Goal: Information Seeking & Learning: Compare options

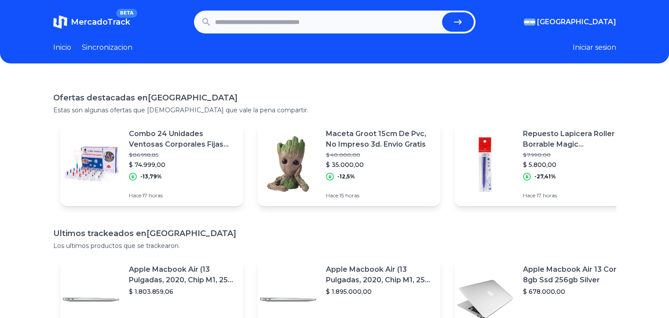
click at [269, 29] on input "text" at bounding box center [326, 21] width 223 height 19
type input "**********"
click at [442, 12] on button "submit" at bounding box center [458, 21] width 32 height 19
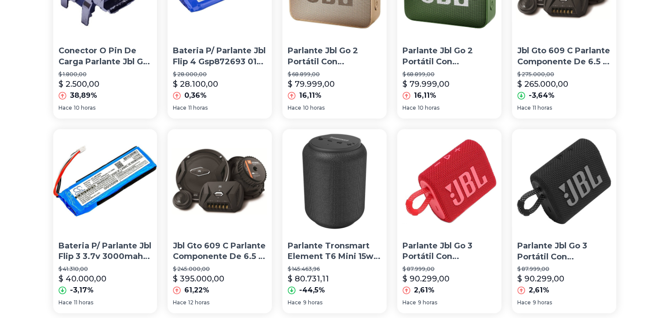
scroll to position [572, 0]
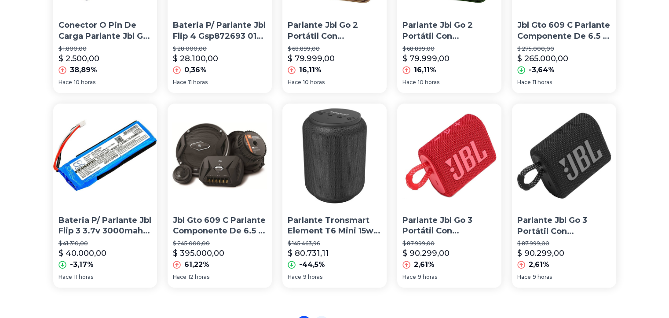
click at [332, 156] on img at bounding box center [334, 155] width 104 height 104
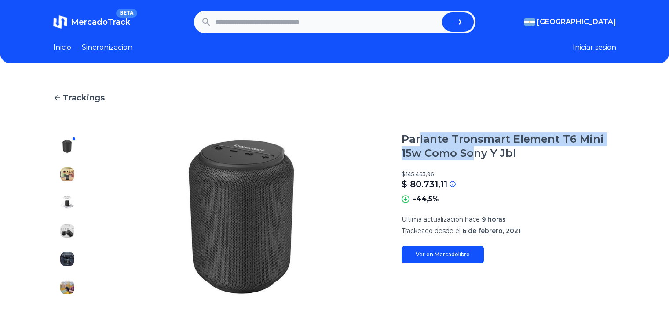
drag, startPoint x: 436, startPoint y: 141, endPoint x: 475, endPoint y: 155, distance: 41.9
click at [475, 155] on h1 "Parlante Tronsmart Element T6 Mini 15w Como Sony Y Jbl" at bounding box center [509, 146] width 215 height 28
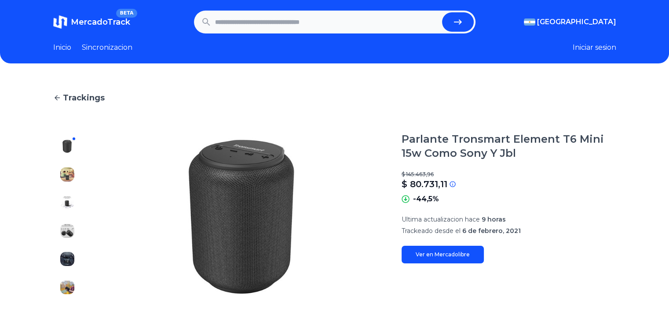
click at [506, 152] on h1 "Parlante Tronsmart Element T6 Mini 15w Como Sony Y Jbl" at bounding box center [509, 146] width 215 height 28
click at [65, 22] on img at bounding box center [60, 22] width 14 height 14
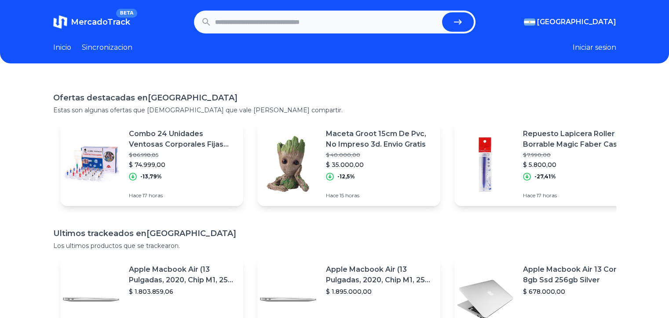
click at [221, 9] on header "MercadoTrack BETA Argentina Argentina Uruguay Mexico Chile Peru Venezuela Colom…" at bounding box center [334, 31] width 669 height 63
click at [229, 23] on input "text" at bounding box center [326, 21] width 223 height 19
type input "**********"
click at [442, 12] on button "submit" at bounding box center [458, 21] width 32 height 19
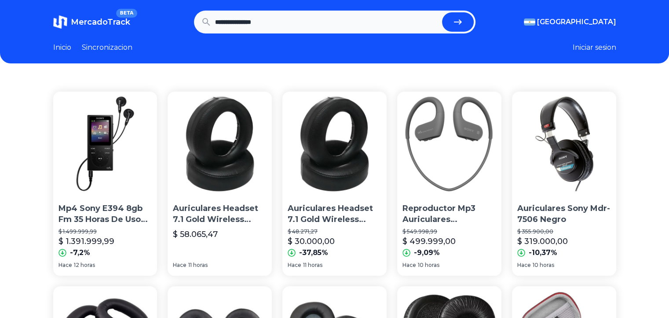
click at [327, 102] on img at bounding box center [334, 143] width 104 height 104
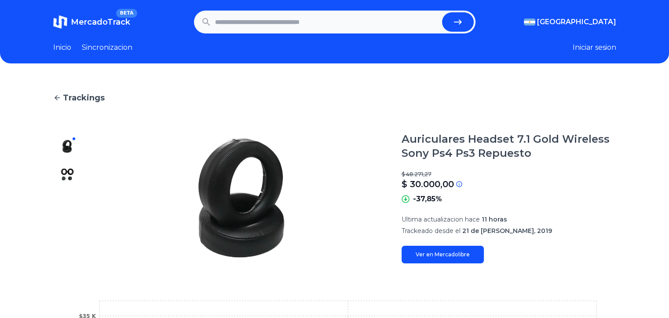
type input "**********"
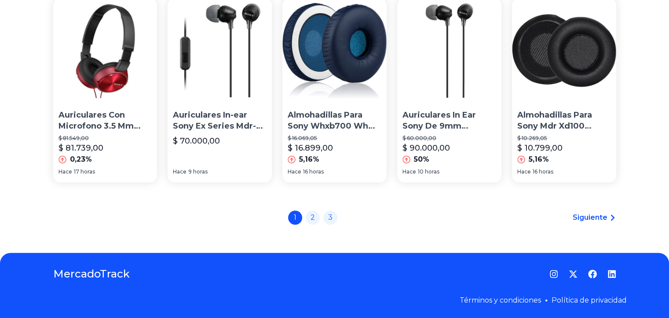
scroll to position [683, 0]
click at [313, 218] on link "2" at bounding box center [313, 216] width 14 height 14
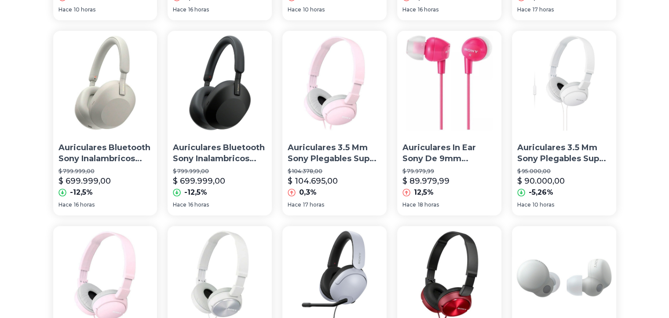
scroll to position [220, 0]
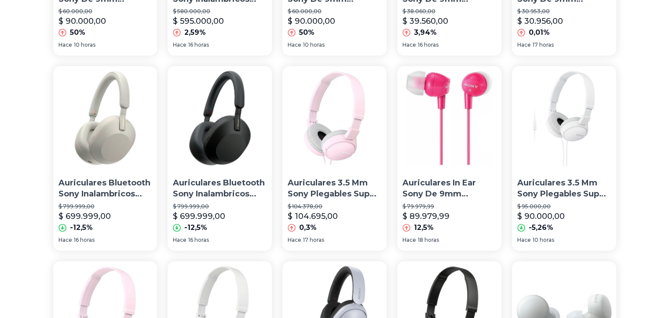
click at [230, 197] on p "Auriculares Bluetooth Sony Inalambricos Wh-1000xm5 Color Negro" at bounding box center [220, 188] width 94 height 22
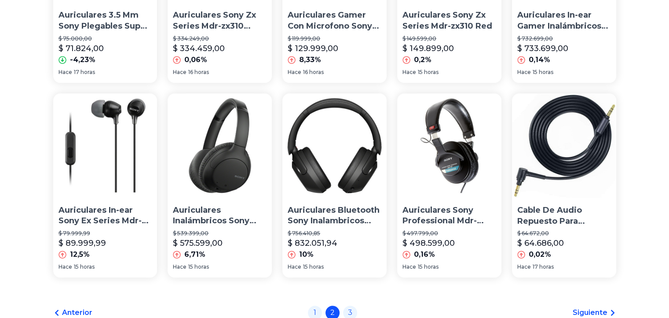
scroll to position [616, 0]
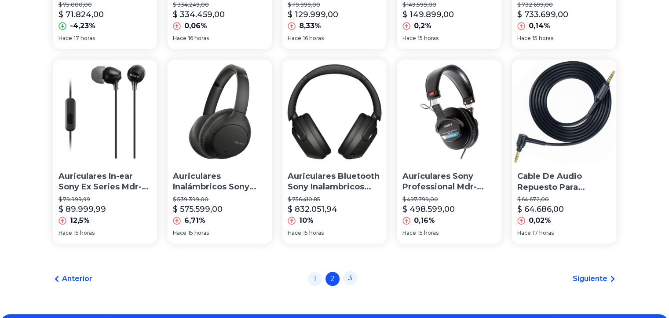
click at [351, 281] on link "3" at bounding box center [350, 277] width 14 height 14
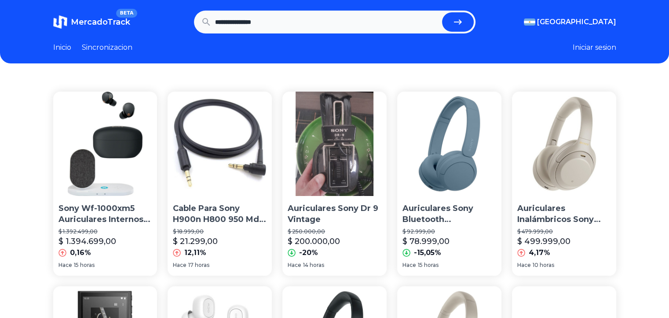
click at [281, 22] on input "**********" at bounding box center [326, 21] width 223 height 19
type input "**********"
click at [442, 12] on button "submit" at bounding box center [458, 21] width 32 height 19
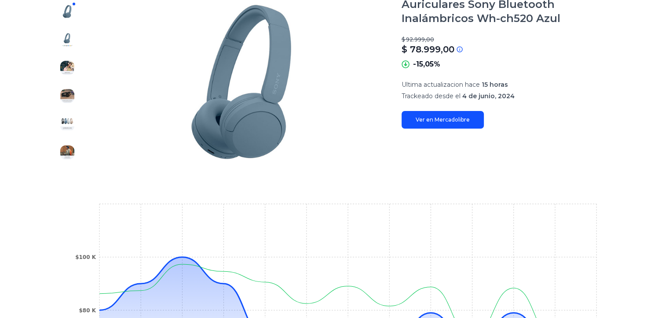
scroll to position [88, 0]
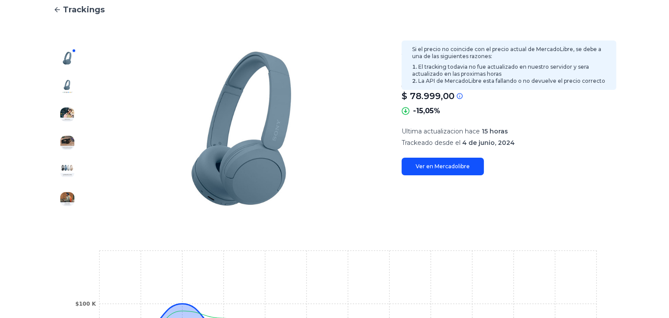
click at [413, 93] on p "$ 78.999,00" at bounding box center [428, 96] width 53 height 12
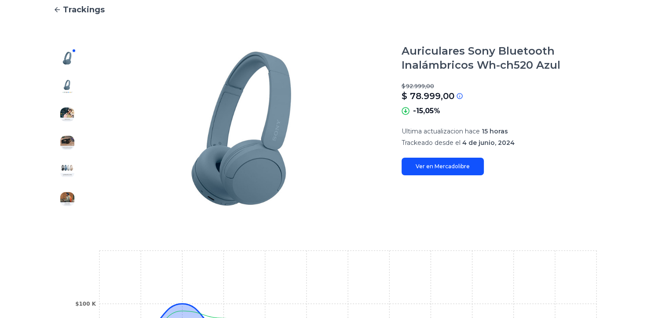
click at [458, 161] on link "Ver en Mercadolibre" at bounding box center [443, 166] width 82 height 18
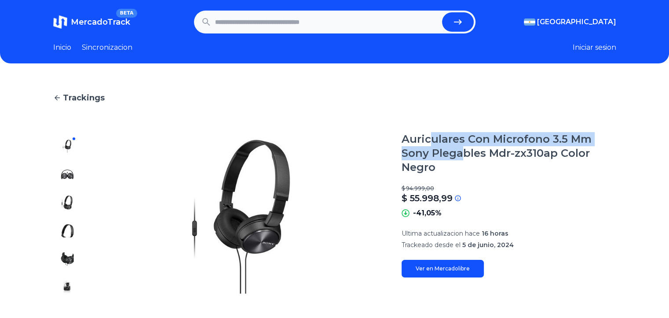
drag, startPoint x: 436, startPoint y: 135, endPoint x: 468, endPoint y: 148, distance: 34.1
click at [464, 146] on h1 "Auriculares Con Microfono 3.5 Mm Sony Plegables Mdr-zx310ap Color Negro" at bounding box center [509, 153] width 215 height 42
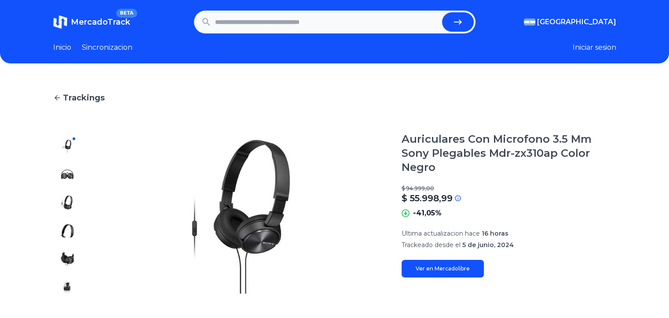
click at [480, 154] on h1 "Auriculares Con Microfono 3.5 Mm Sony Plegables Mdr-zx310ap Color Negro" at bounding box center [509, 153] width 215 height 42
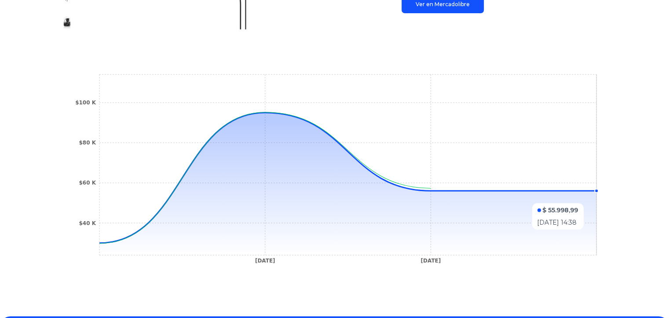
scroll to position [329, 0]
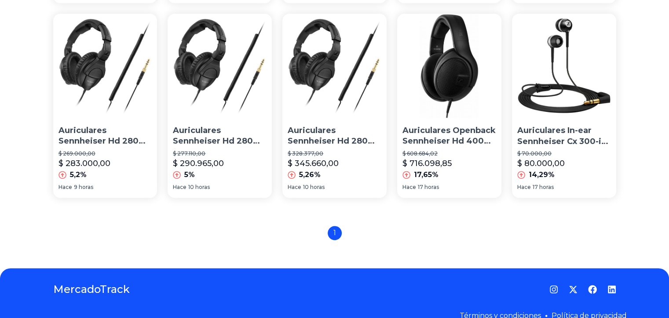
scroll to position [679, 0]
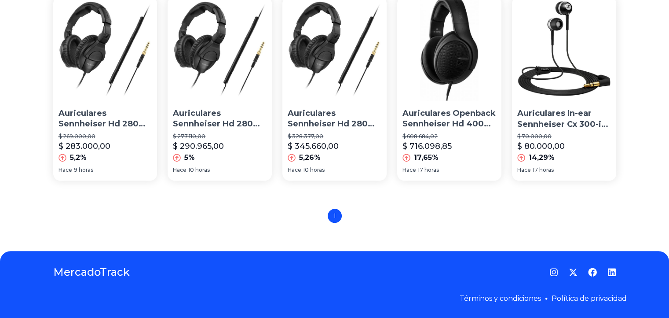
click at [340, 215] on div "1" at bounding box center [335, 215] width 14 height 14
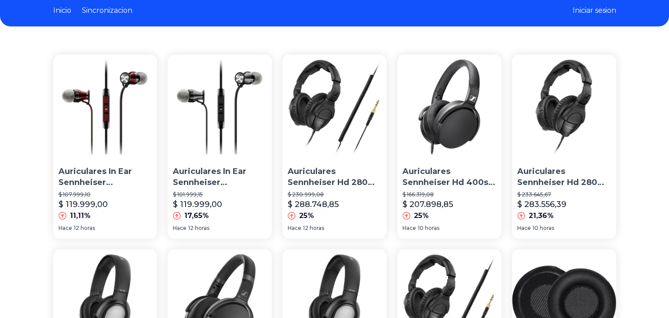
scroll to position [0, 0]
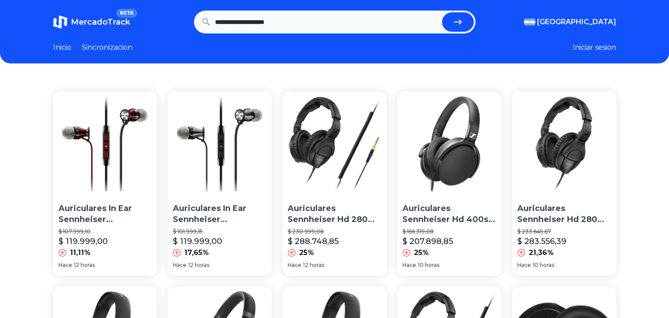
click at [227, 23] on input "**********" at bounding box center [326, 21] width 223 height 19
type input "**********"
click at [442, 12] on button "submit" at bounding box center [458, 21] width 32 height 19
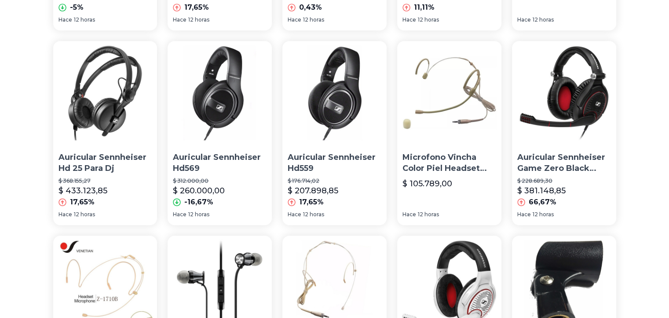
scroll to position [679, 0]
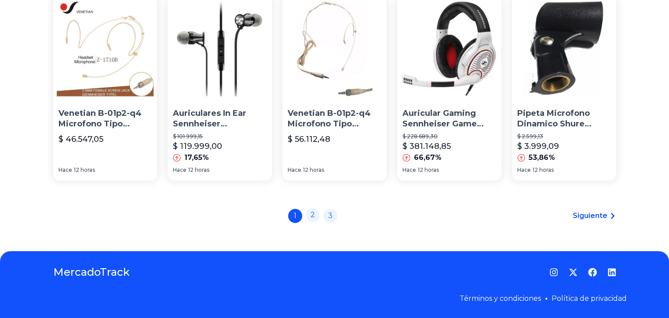
click at [314, 217] on link "2" at bounding box center [313, 215] width 14 height 14
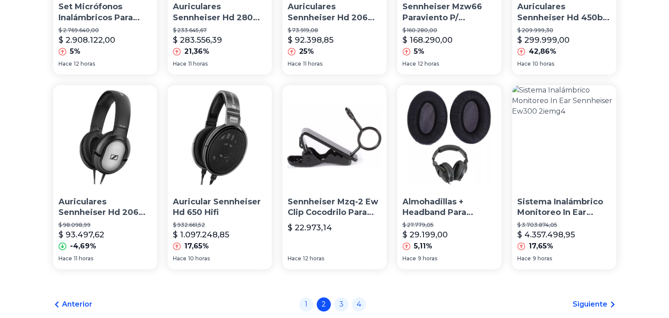
scroll to position [616, 0]
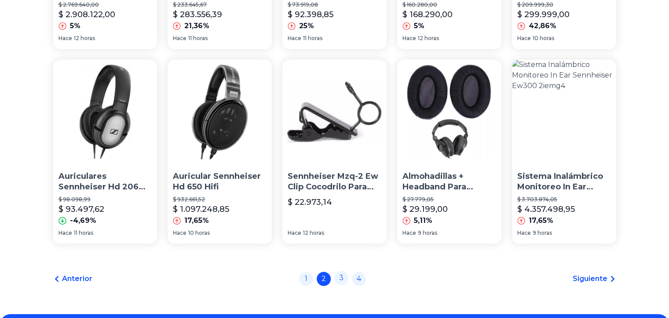
click at [344, 282] on link "3" at bounding box center [341, 277] width 14 height 14
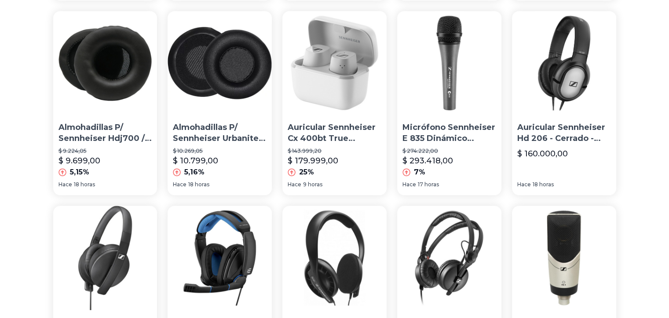
scroll to position [616, 0]
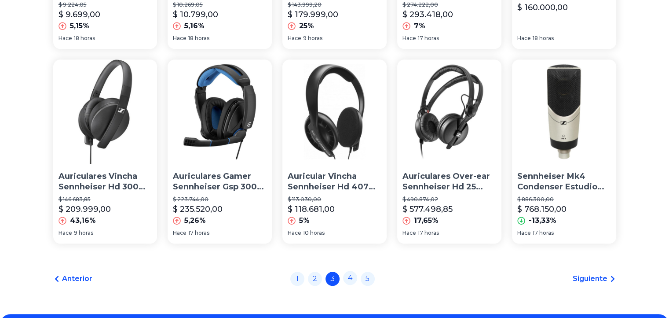
click at [349, 279] on link "4" at bounding box center [350, 277] width 14 height 14
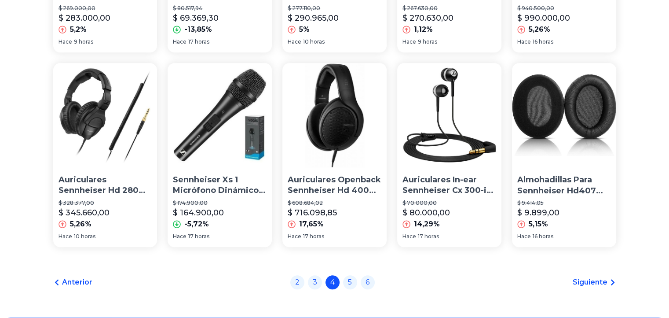
scroll to position [660, 0]
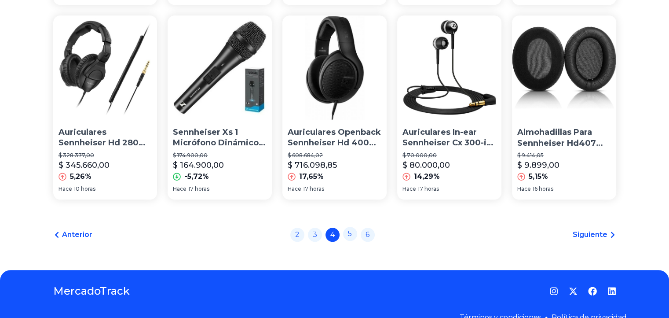
click at [356, 233] on link "5" at bounding box center [350, 234] width 14 height 14
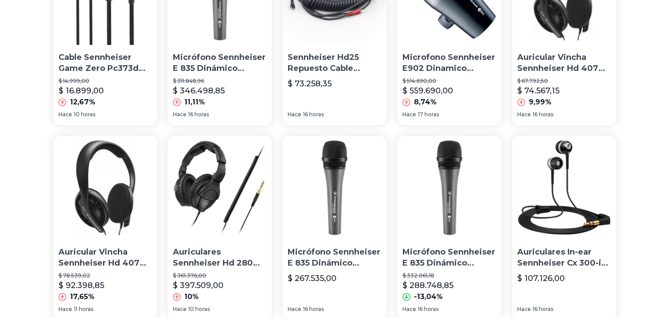
scroll to position [440, 0]
